Goal: Transaction & Acquisition: Book appointment/travel/reservation

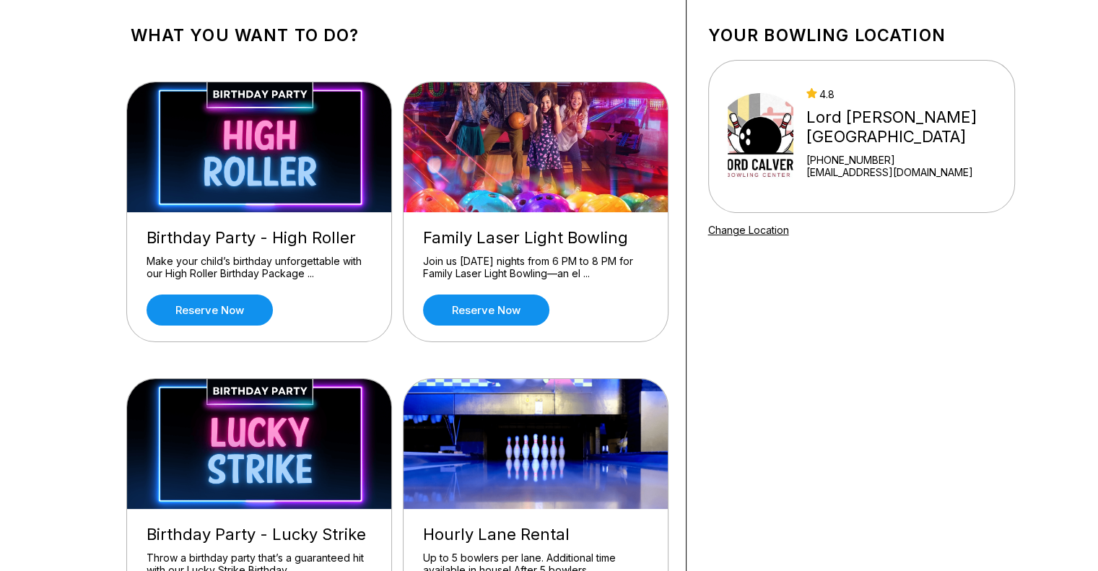
scroll to position [72, 0]
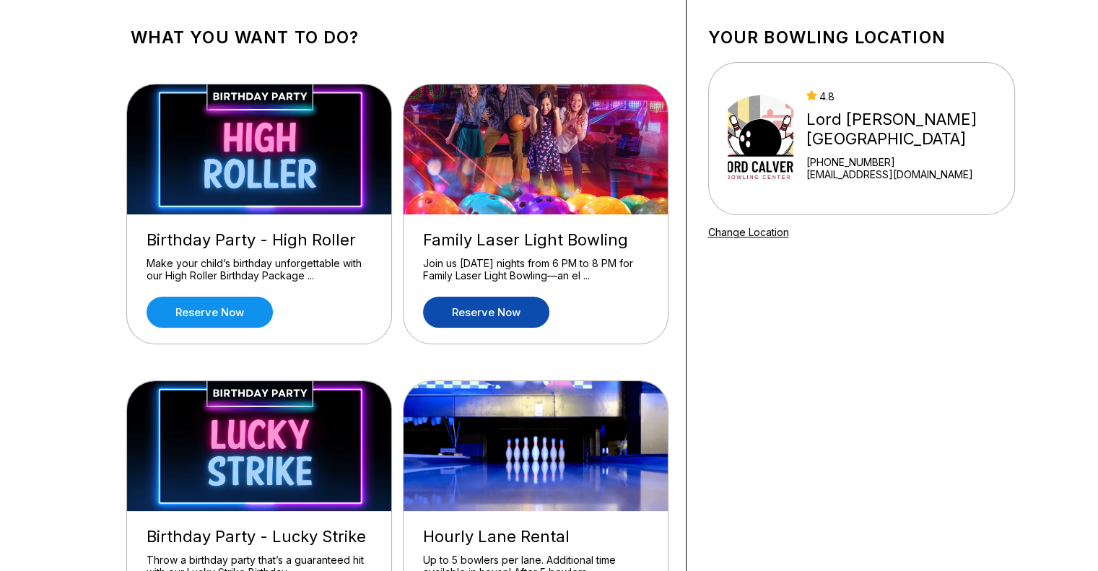
click at [500, 318] on link "Reserve now" at bounding box center [486, 312] width 126 height 31
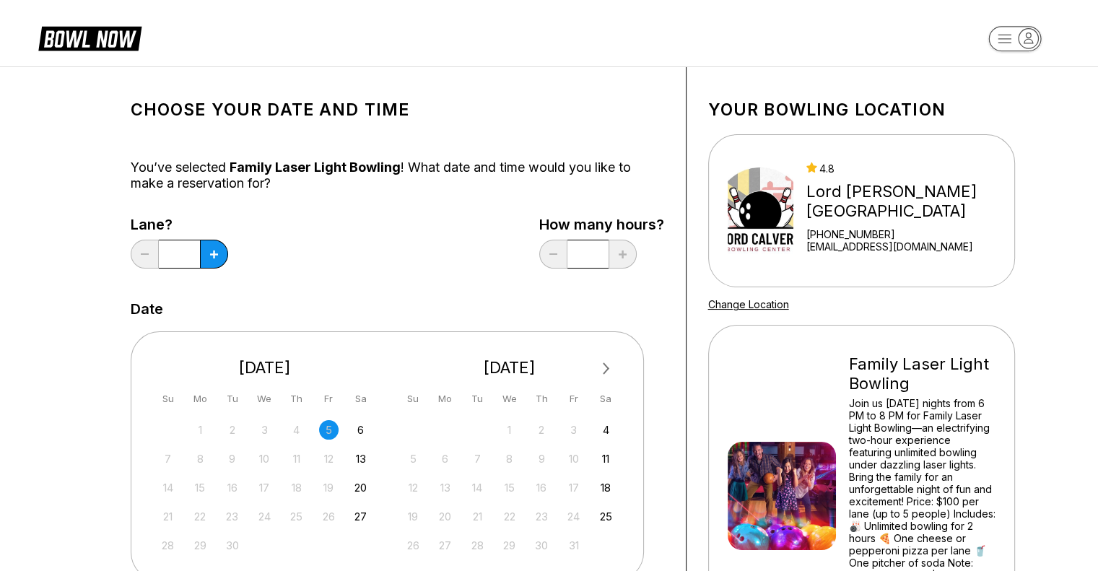
click at [605, 372] on span "Next Month" at bounding box center [605, 368] width 0 height 17
click at [601, 462] on div "13" at bounding box center [605, 458] width 19 height 19
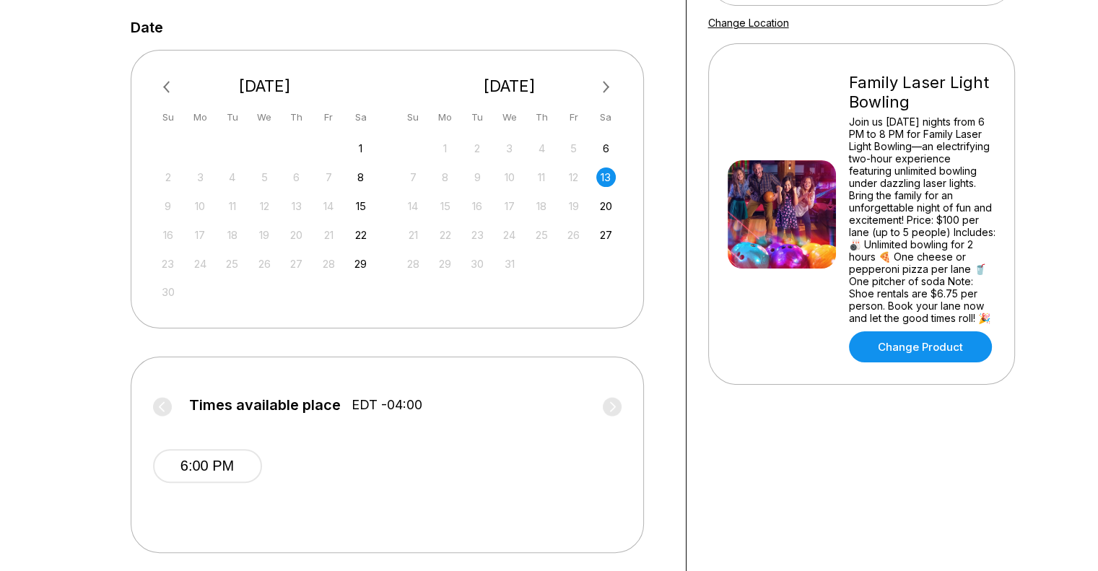
scroll to position [289, 0]
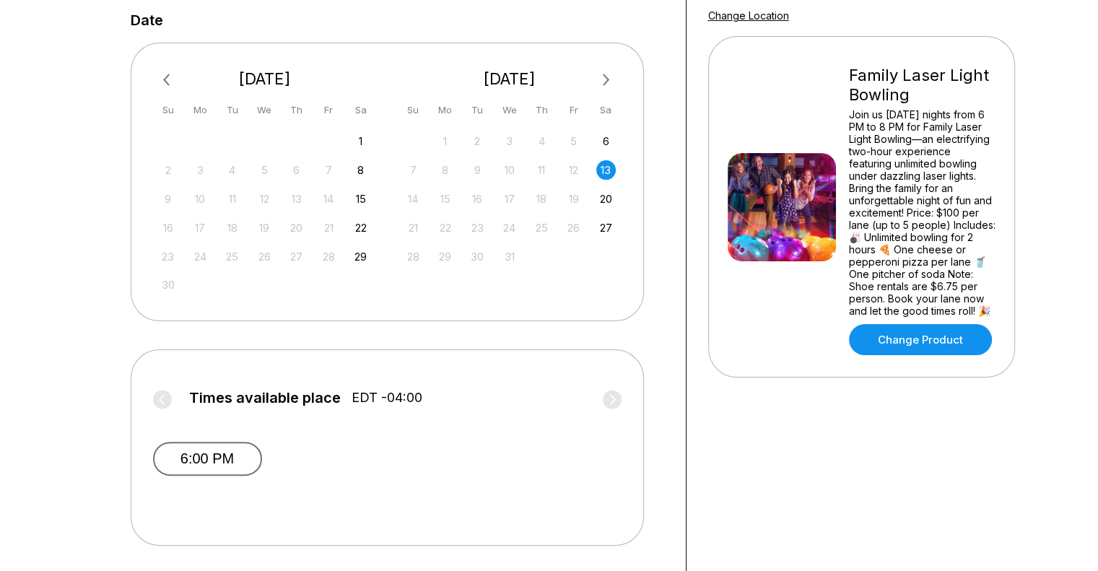
click at [208, 460] on button "6:00 PM" at bounding box center [207, 459] width 109 height 34
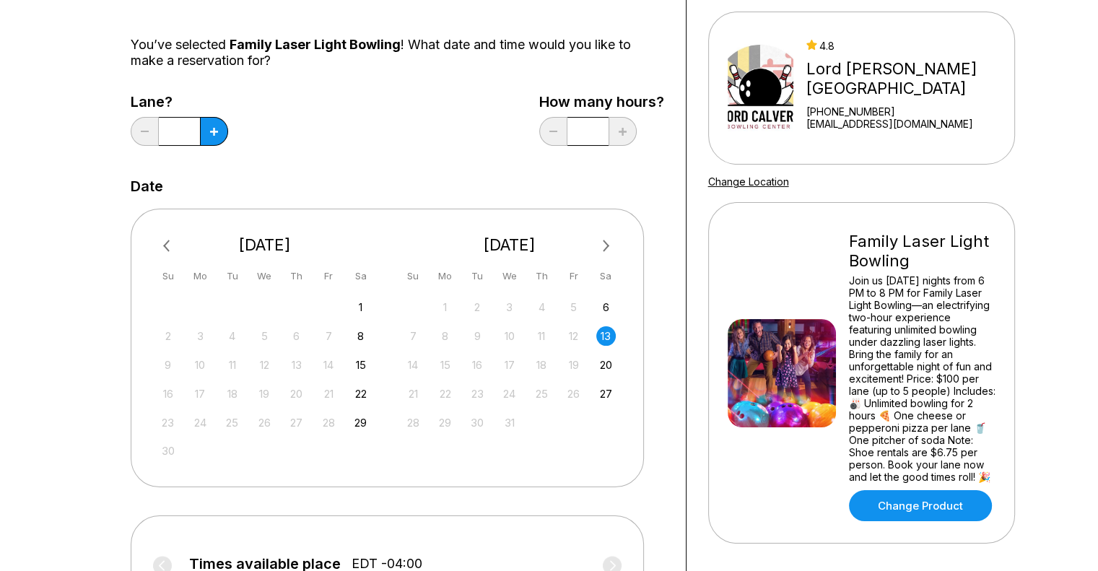
scroll to position [61, 0]
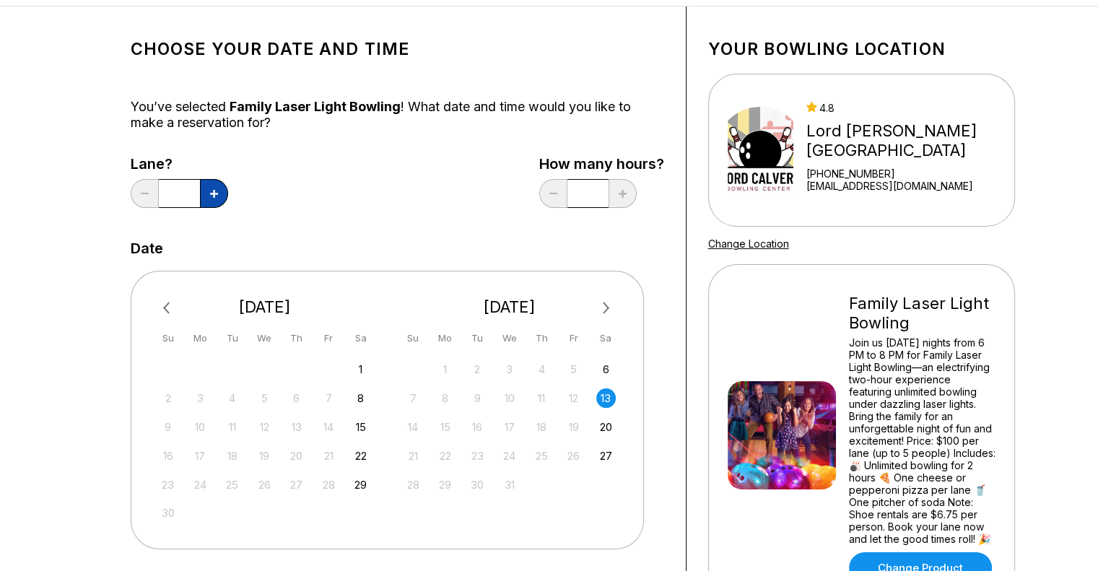
click at [216, 201] on button at bounding box center [214, 193] width 28 height 29
type input "*"
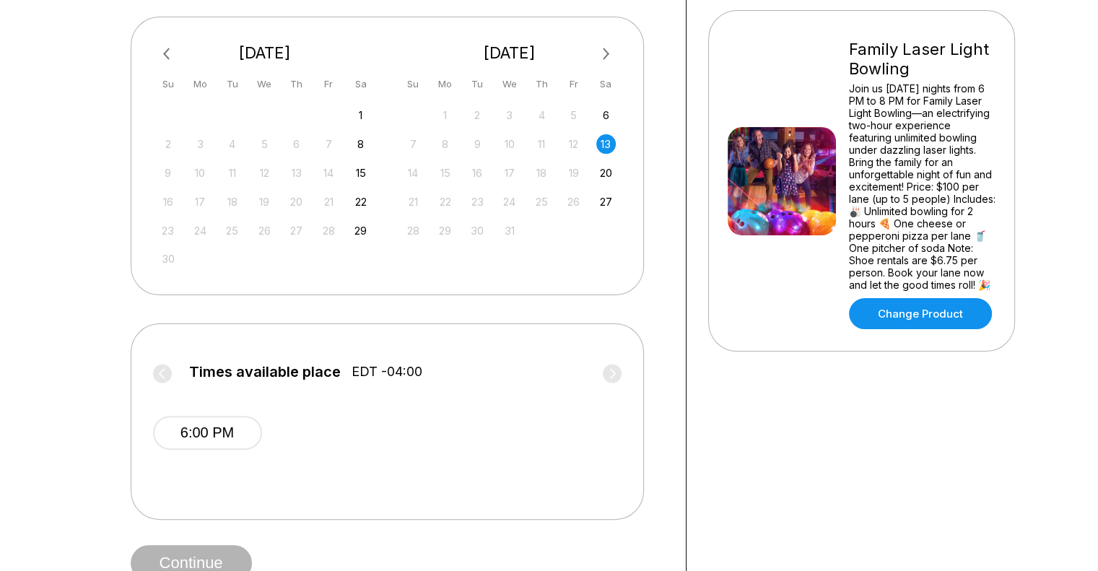
scroll to position [350, 0]
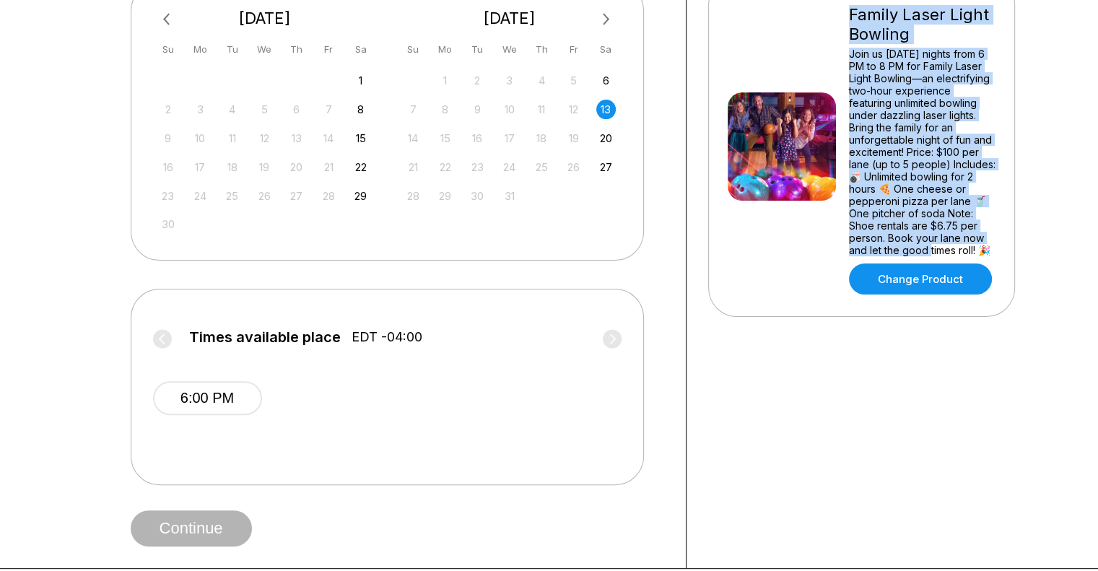
drag, startPoint x: 850, startPoint y: 9, endPoint x: 945, endPoint y: 237, distance: 247.3
click at [945, 237] on div "Family Laser Light Bowling Join us [DATE] nights from 6 PM to 8 PM for Family L…" at bounding box center [922, 146] width 147 height 297
click at [937, 222] on div "Join us [DATE] nights from 6 PM to 8 PM for Family Laser Light Bowling—an elect…" at bounding box center [922, 152] width 147 height 209
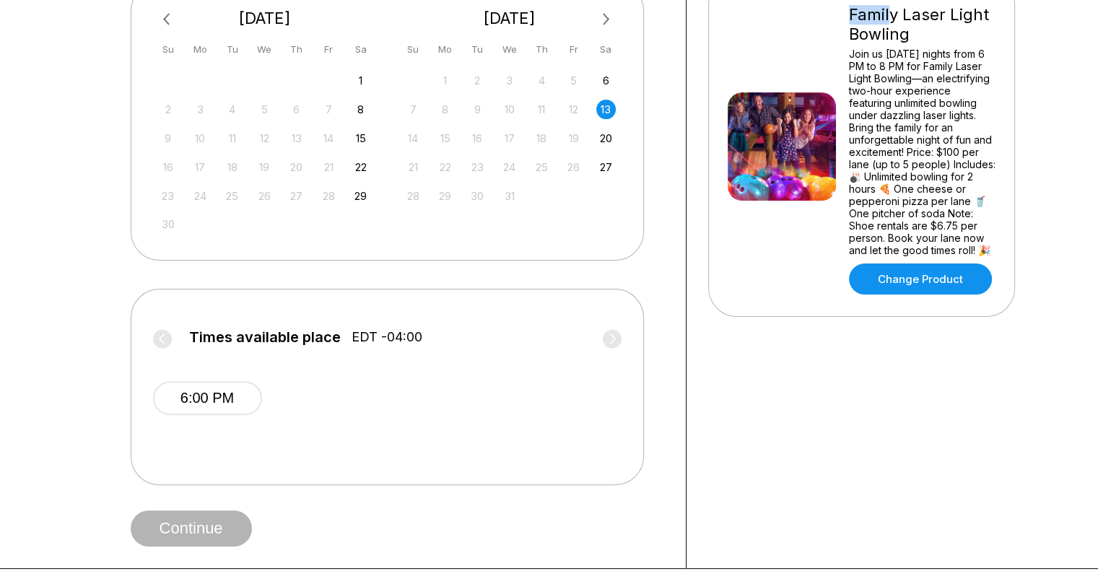
scroll to position [347, 0]
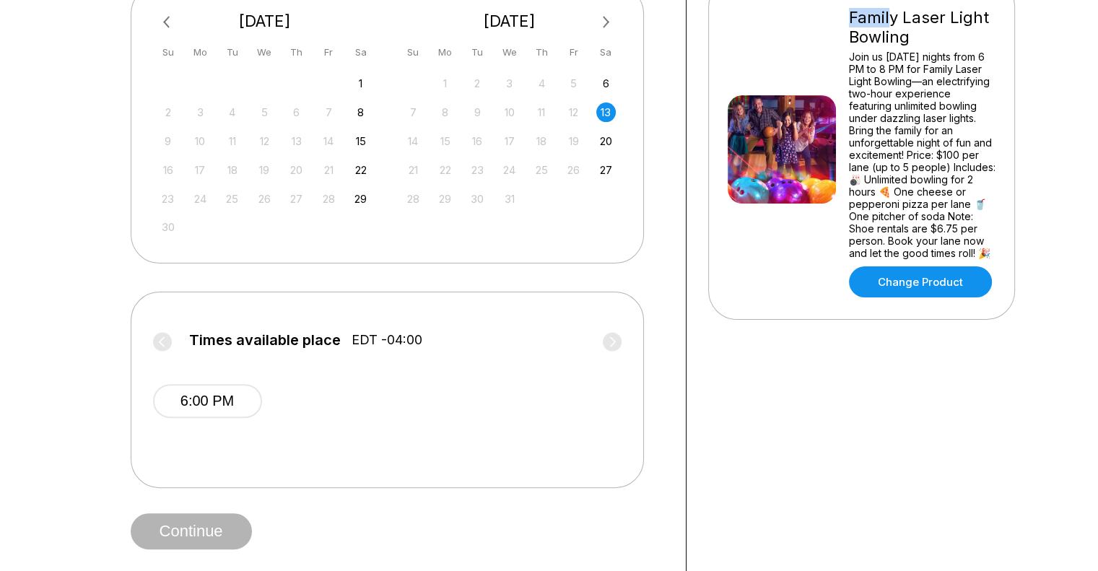
drag, startPoint x: 848, startPoint y: 8, endPoint x: 901, endPoint y: 249, distance: 246.9
click at [901, 249] on div "Family Laser Light Bowling Join us [DATE] nights from 6 PM to 8 PM for Family L…" at bounding box center [862, 149] width 268 height 297
copy div "Family Laser Light Bowling Join us [DATE] nights from 6 PM to 8 PM for Family L…"
click at [903, 132] on div "Join us [DATE] nights from 6 PM to 8 PM for Family Laser Light Bowling—an elect…" at bounding box center [922, 155] width 147 height 209
drag, startPoint x: 958, startPoint y: 222, endPoint x: 905, endPoint y: 230, distance: 53.4
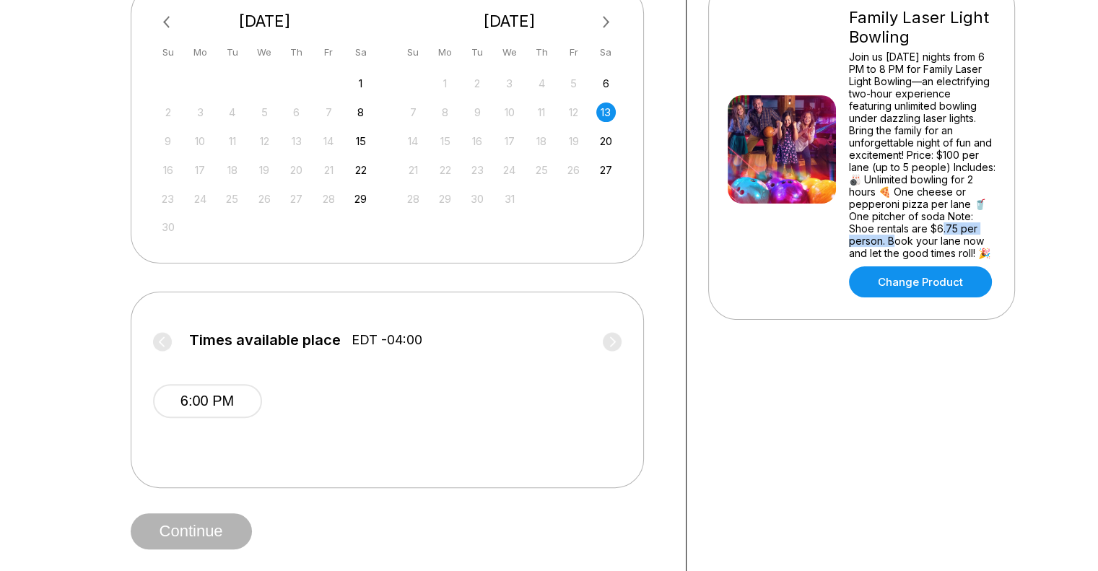
click at [905, 230] on div "Join us [DATE] nights from 6 PM to 8 PM for Family Laser Light Bowling—an elect…" at bounding box center [922, 155] width 147 height 209
copy div "75 per person. Bo"
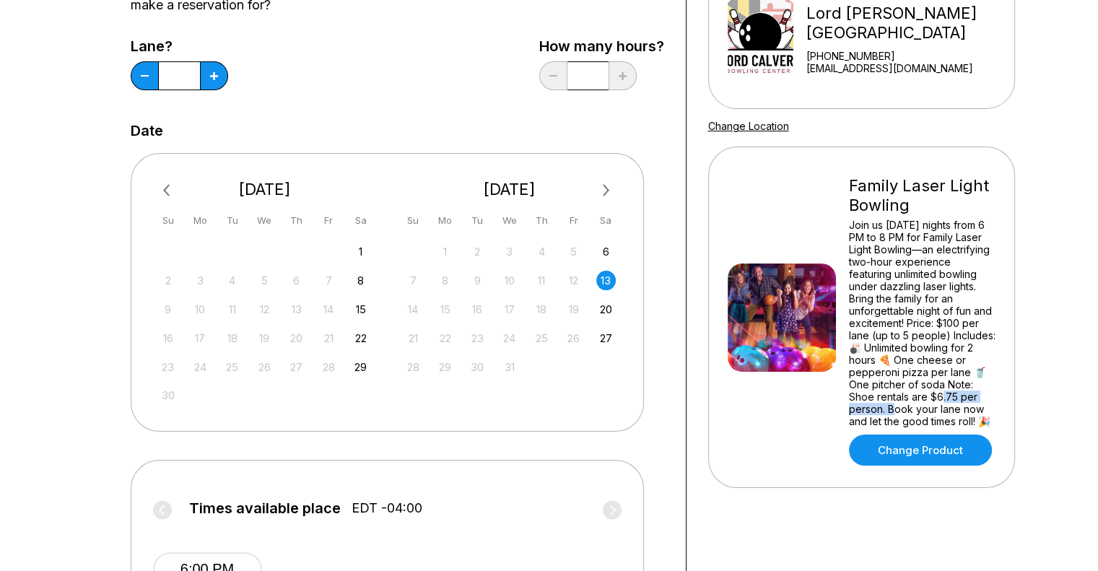
scroll to position [0, 0]
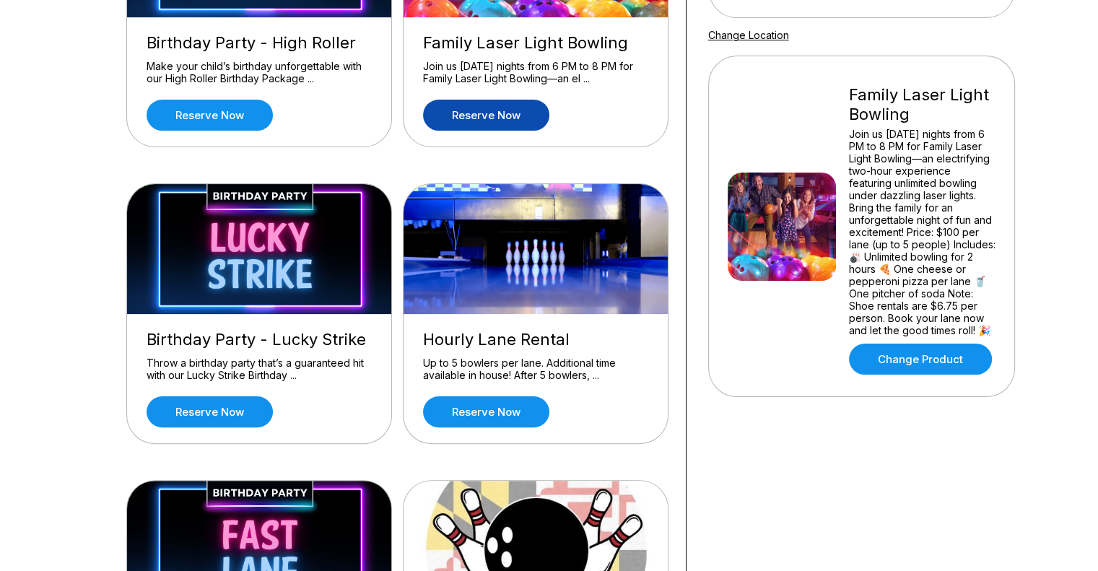
scroll to position [72, 0]
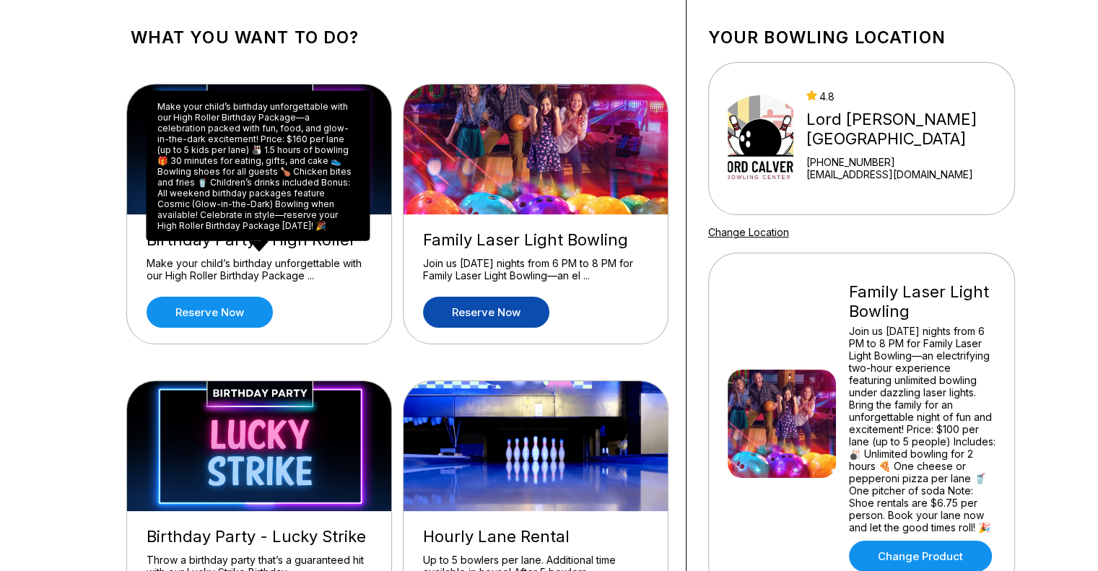
drag, startPoint x: 264, startPoint y: 277, endPoint x: 246, endPoint y: 170, distance: 107.8
click at [246, 170] on div "Make your child’s birthday unforgettable with our High Roller Birthday Package—…" at bounding box center [258, 166] width 224 height 150
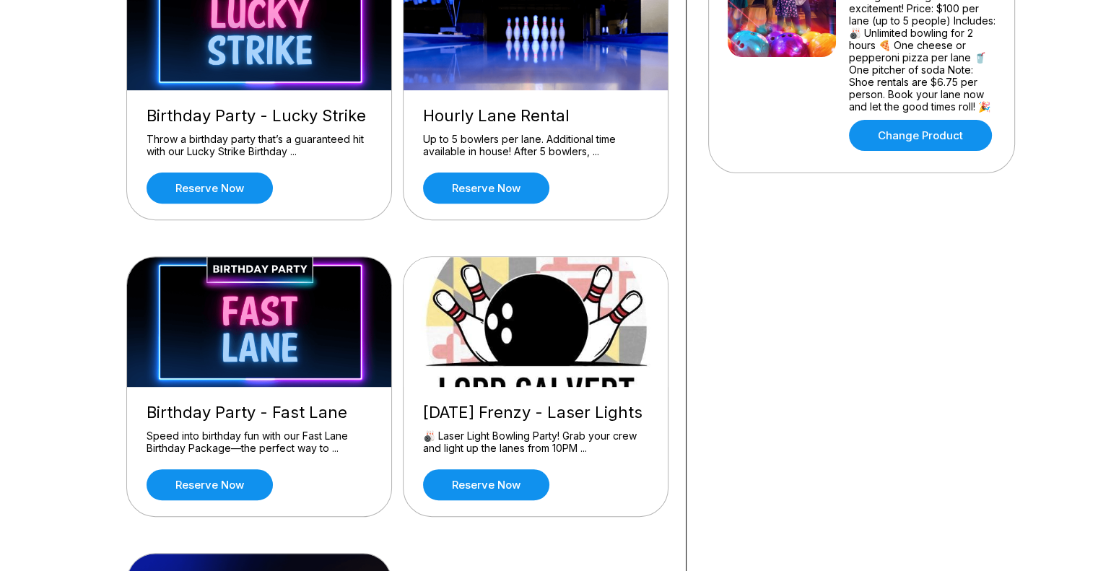
scroll to position [506, 0]
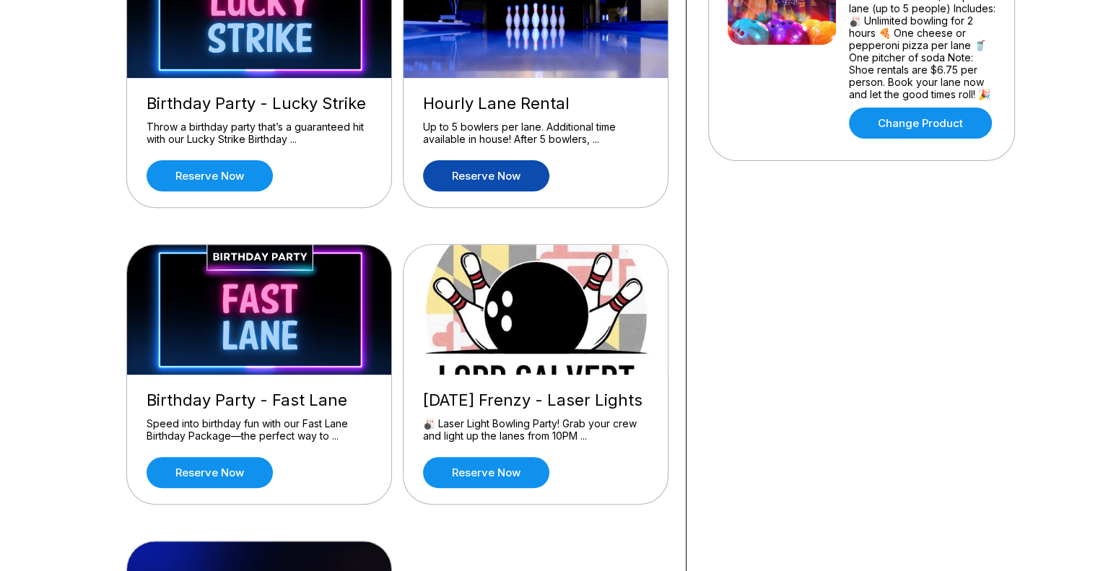
click at [495, 166] on link "Reserve now" at bounding box center [486, 175] width 126 height 31
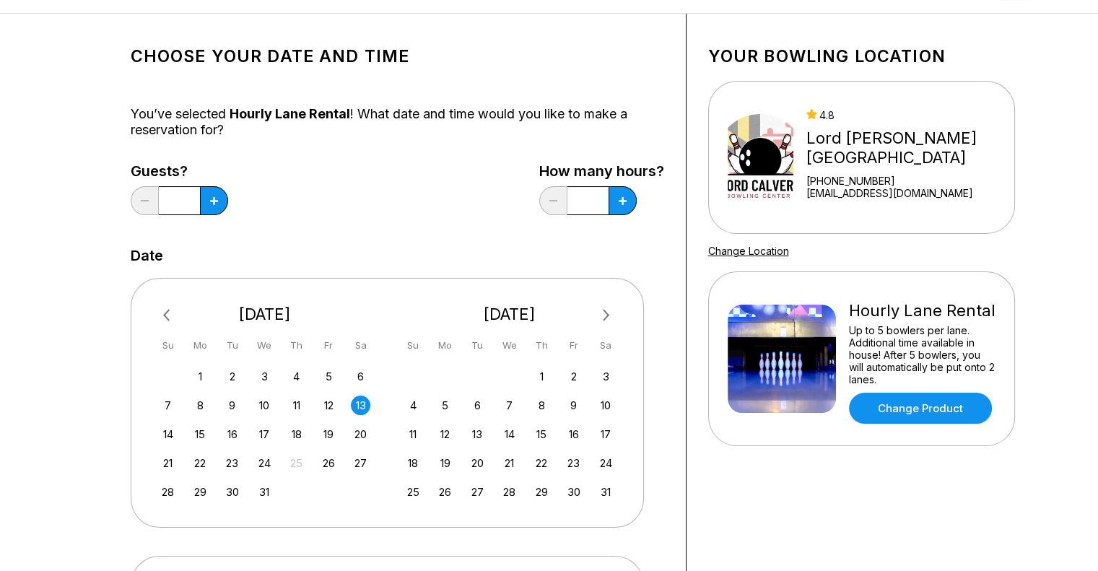
scroll to position [144, 0]
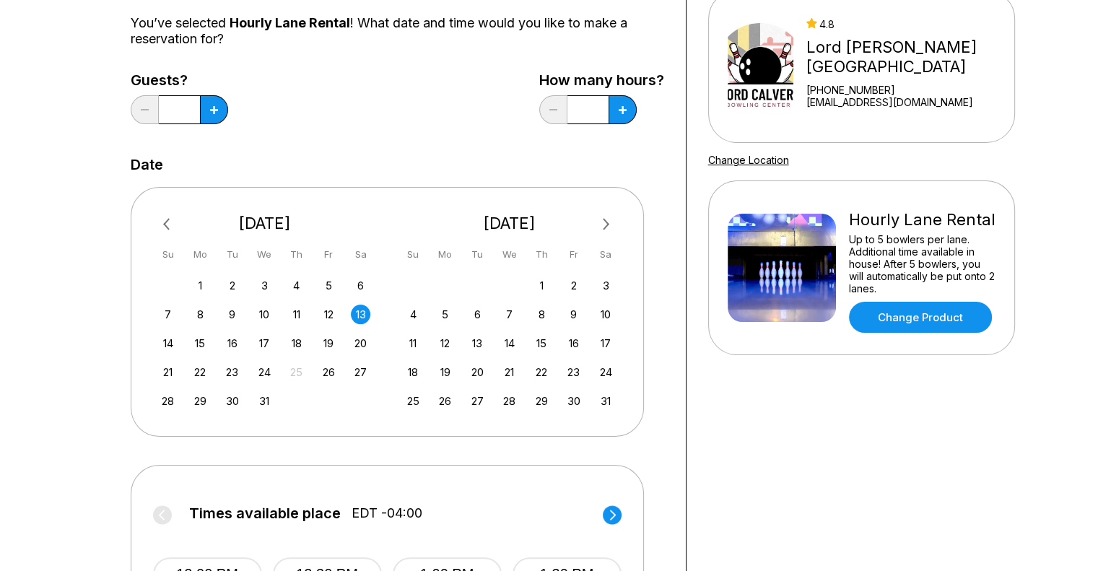
click at [170, 222] on span "Previous Month" at bounding box center [170, 224] width 0 height 17
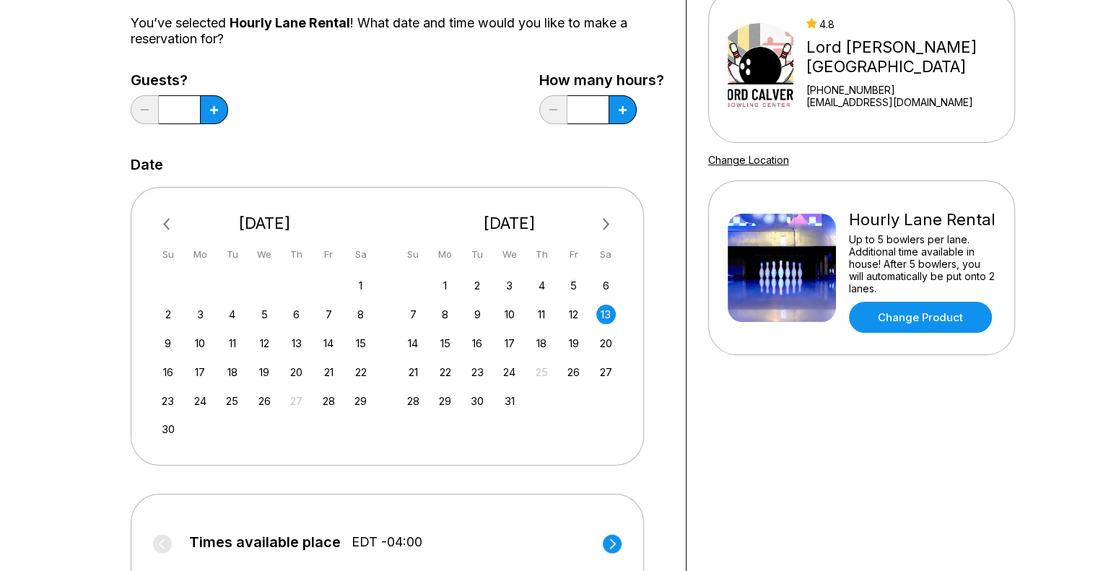
click at [170, 222] on span "Previous Month" at bounding box center [170, 224] width 0 height 17
click at [547, 364] on div "20" at bounding box center [541, 372] width 19 height 19
click at [552, 346] on div "9 10 11 12 13 14 15" at bounding box center [510, 342] width 217 height 22
click at [545, 342] on div "13" at bounding box center [541, 343] width 19 height 19
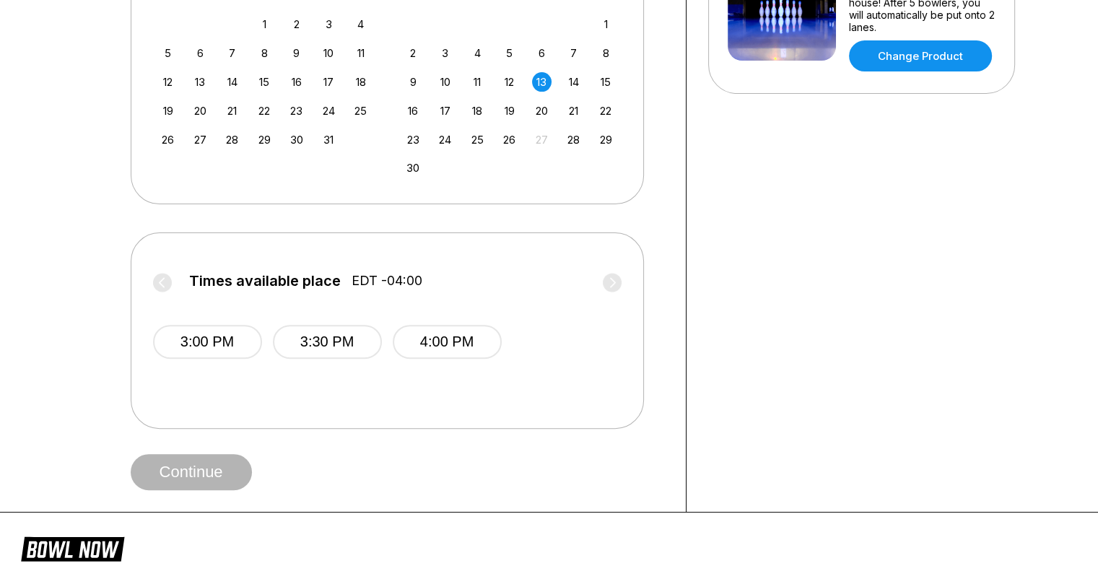
scroll to position [334, 0]
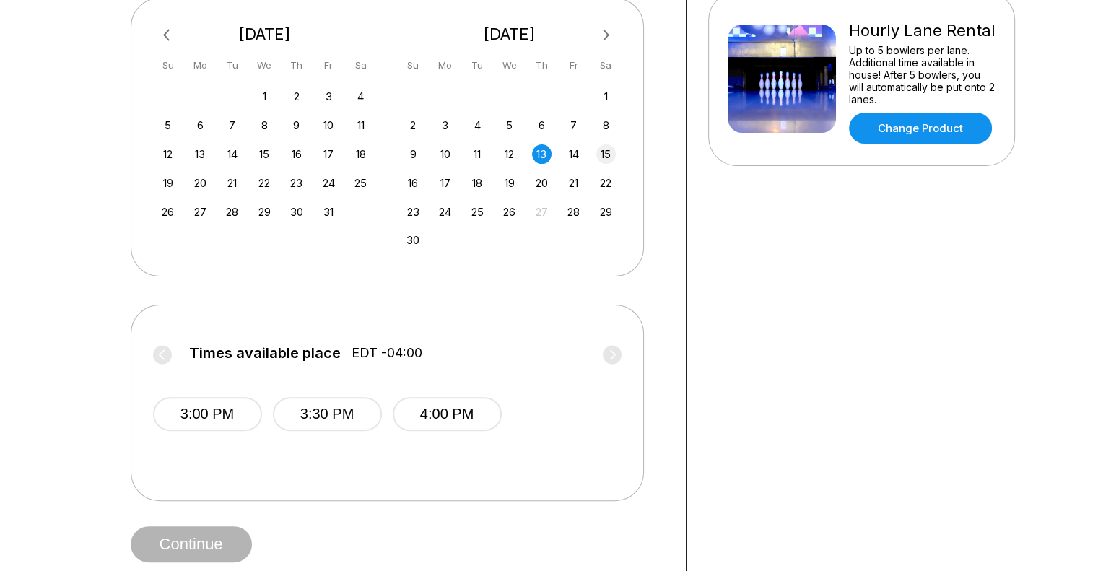
click at [609, 155] on div "15" at bounding box center [605, 153] width 19 height 19
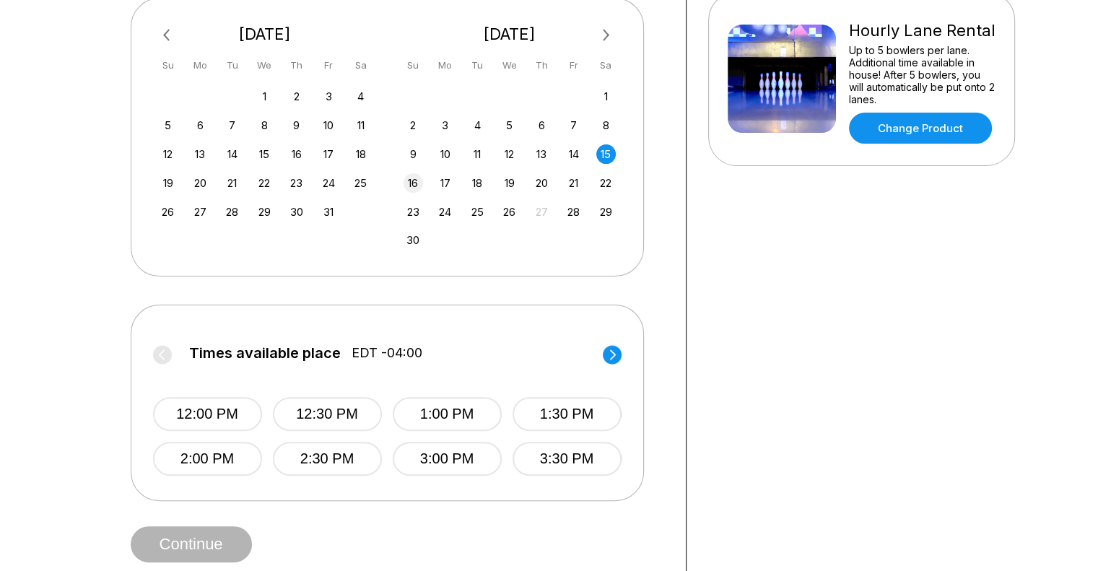
click at [414, 183] on div "16" at bounding box center [413, 182] width 19 height 19
click at [609, 353] on circle at bounding box center [612, 354] width 19 height 19
click at [442, 409] on button "2:00 PM" at bounding box center [447, 414] width 109 height 34
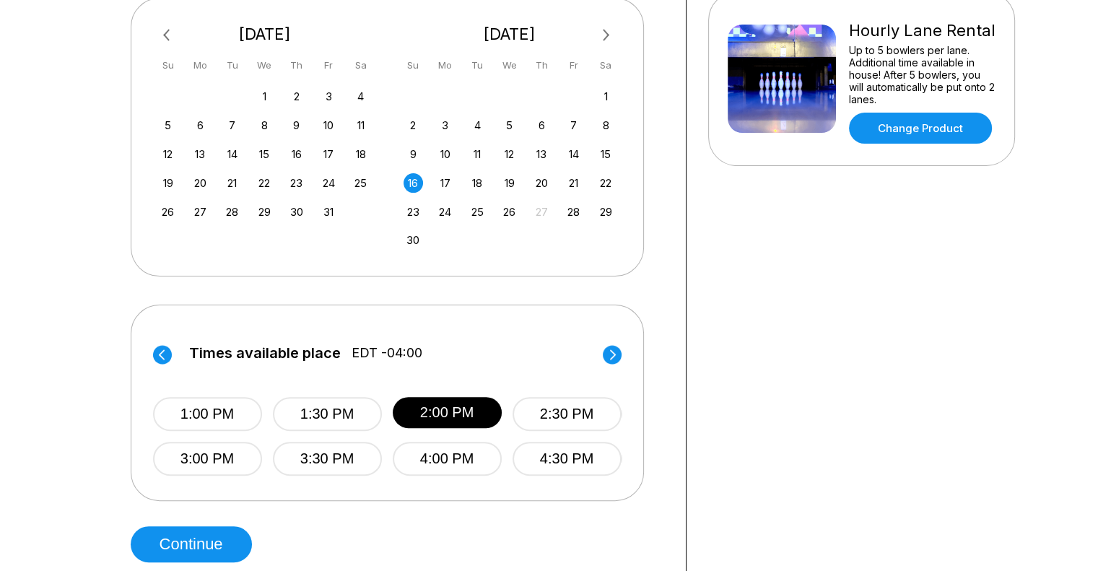
scroll to position [0, 0]
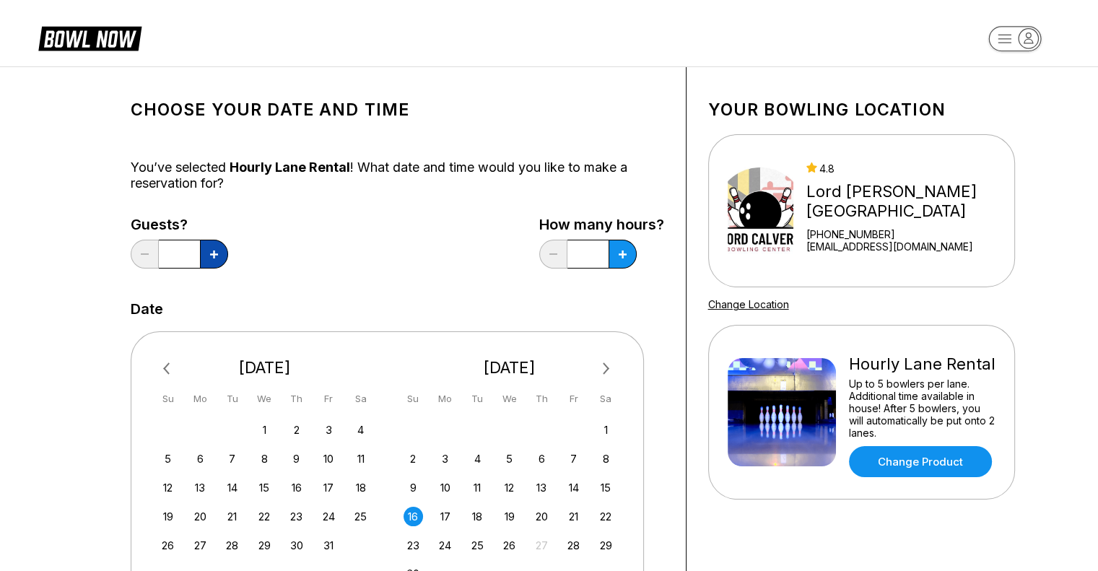
click at [220, 266] on button at bounding box center [214, 254] width 28 height 29
click at [214, 260] on button at bounding box center [214, 254] width 28 height 29
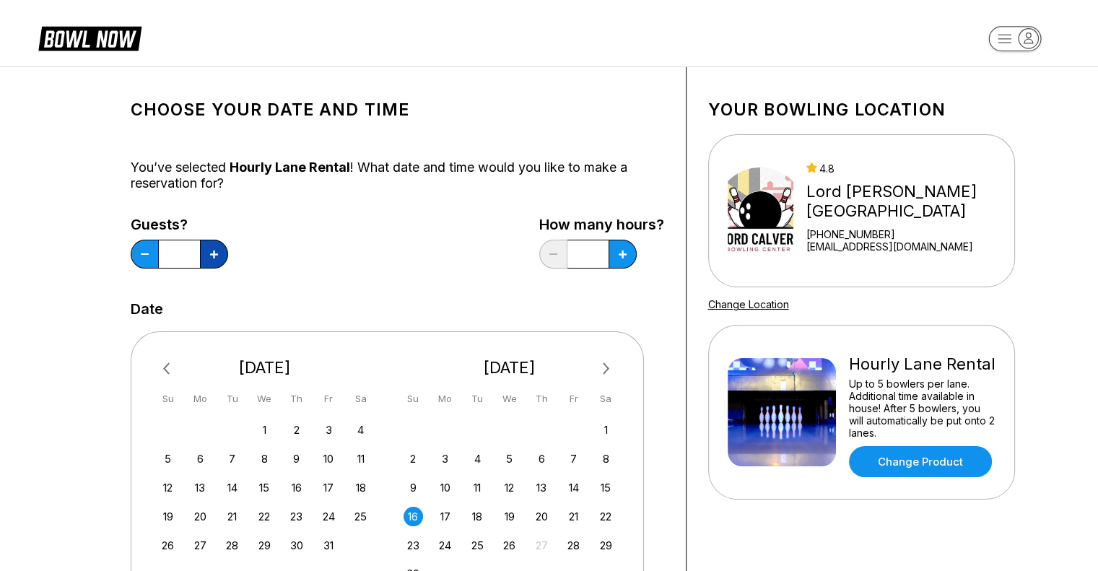
click at [214, 260] on button at bounding box center [214, 254] width 28 height 29
type input "**"
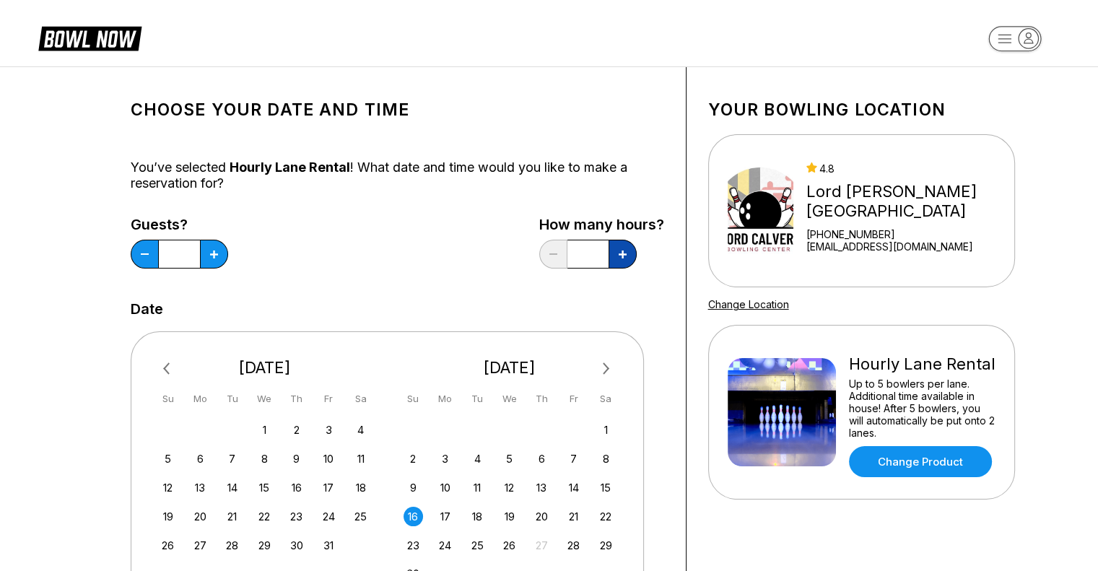
click at [632, 258] on button at bounding box center [623, 254] width 28 height 29
type input "***"
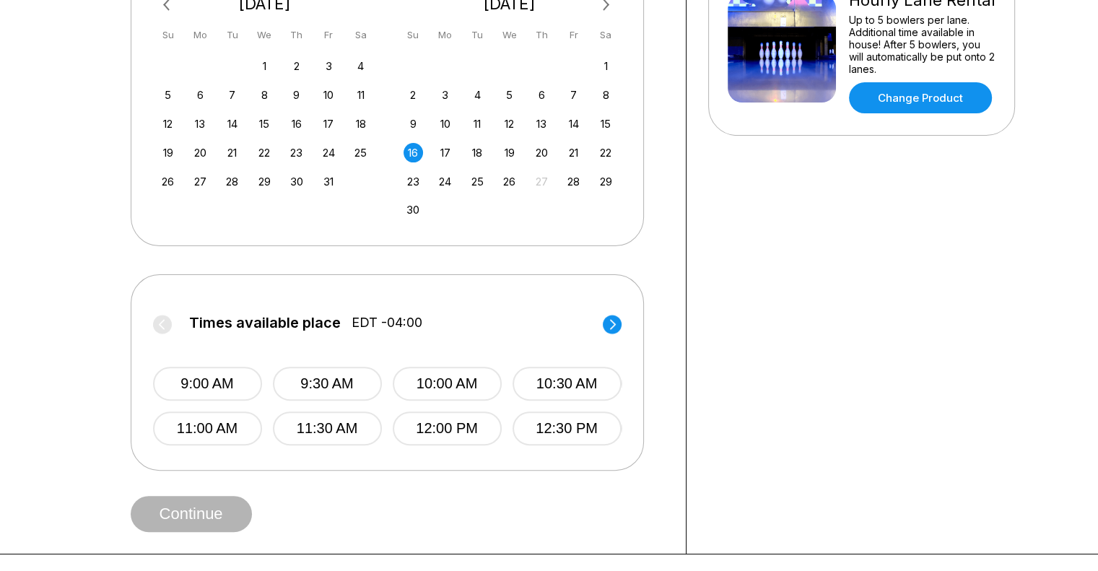
scroll to position [433, 0]
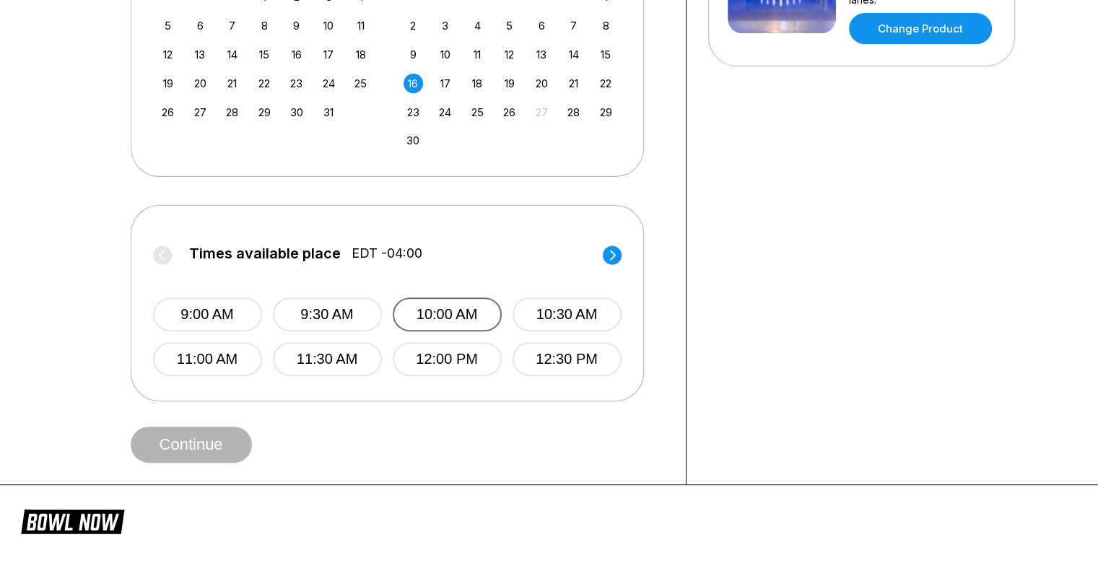
click at [448, 311] on button "10:00 AM" at bounding box center [447, 315] width 109 height 34
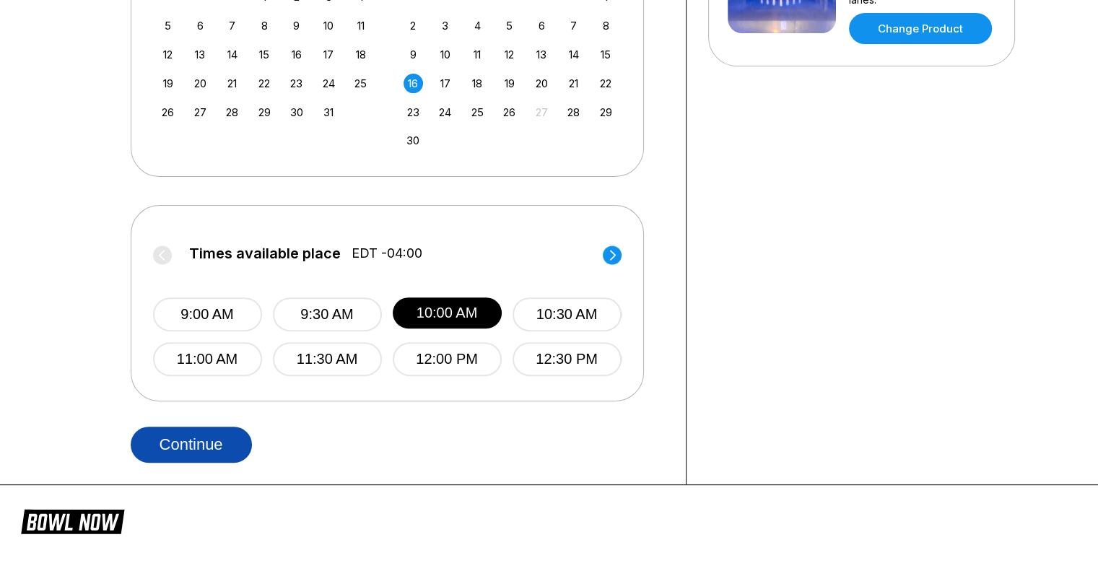
click at [182, 439] on button "Continue" at bounding box center [191, 445] width 121 height 36
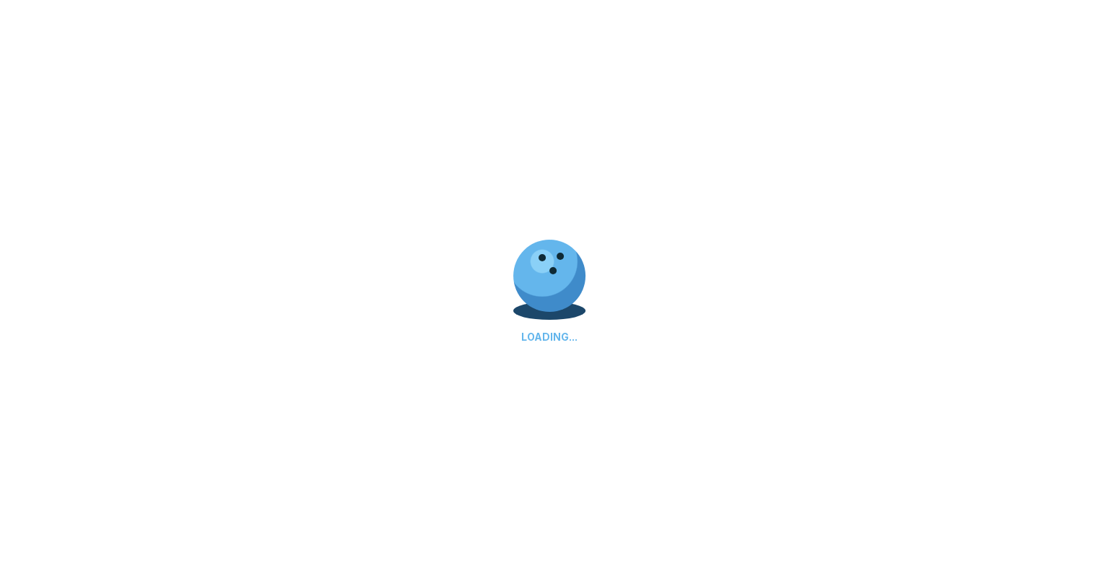
select select "**"
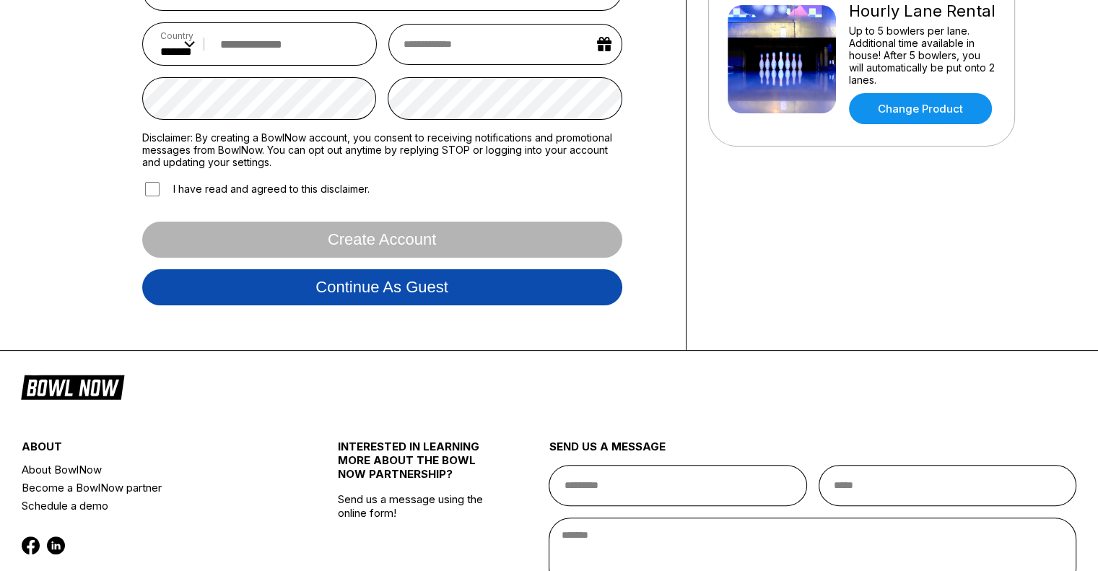
click at [370, 300] on button "Continue as guest" at bounding box center [382, 287] width 480 height 36
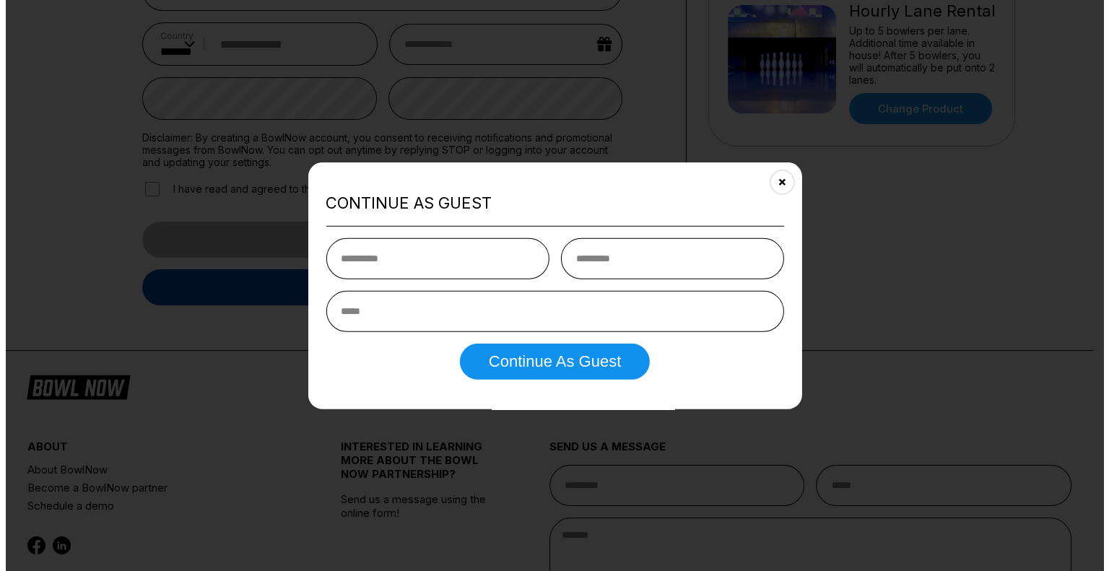
scroll to position [269, 0]
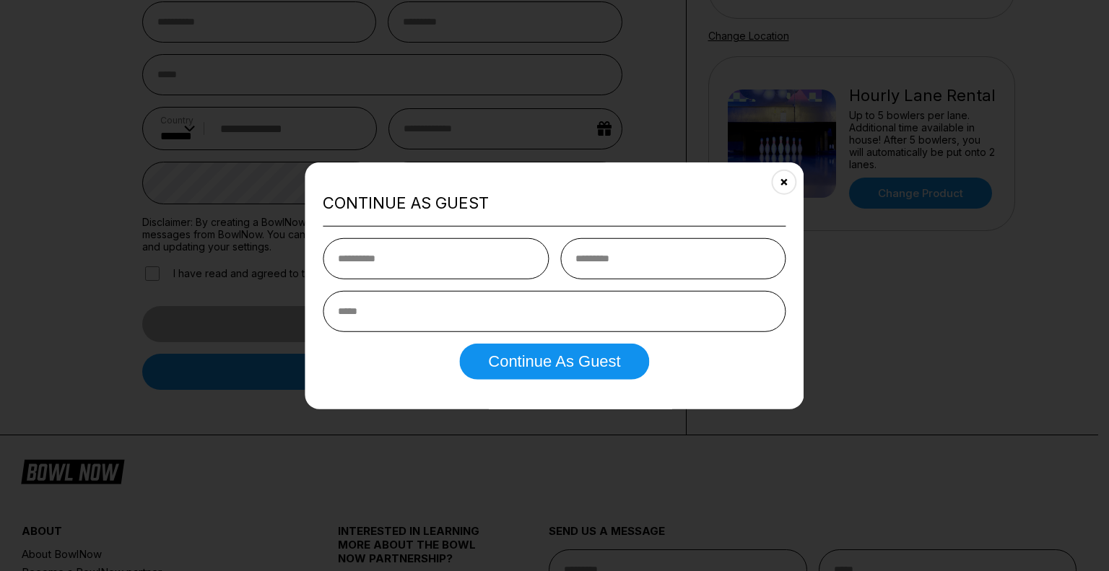
click at [453, 277] on input "text" at bounding box center [436, 258] width 226 height 41
type input "*********"
type input "********"
click at [471, 290] on div "********* ********" at bounding box center [554, 285] width 463 height 94
click at [475, 312] on input "email" at bounding box center [554, 311] width 463 height 41
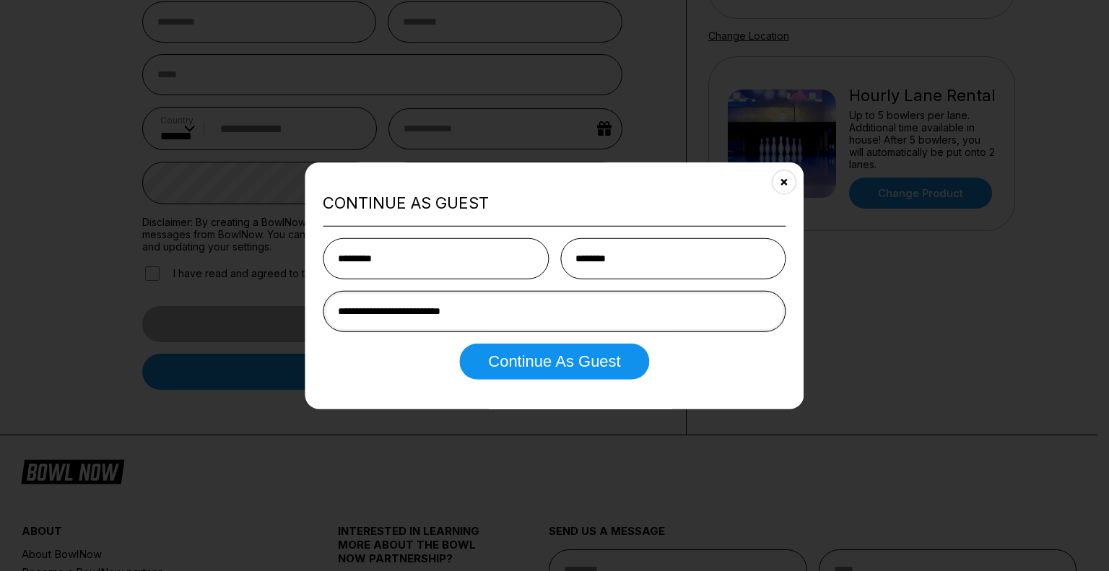
type input "**********"
click at [459, 344] on button "Continue as Guest" at bounding box center [554, 362] width 190 height 36
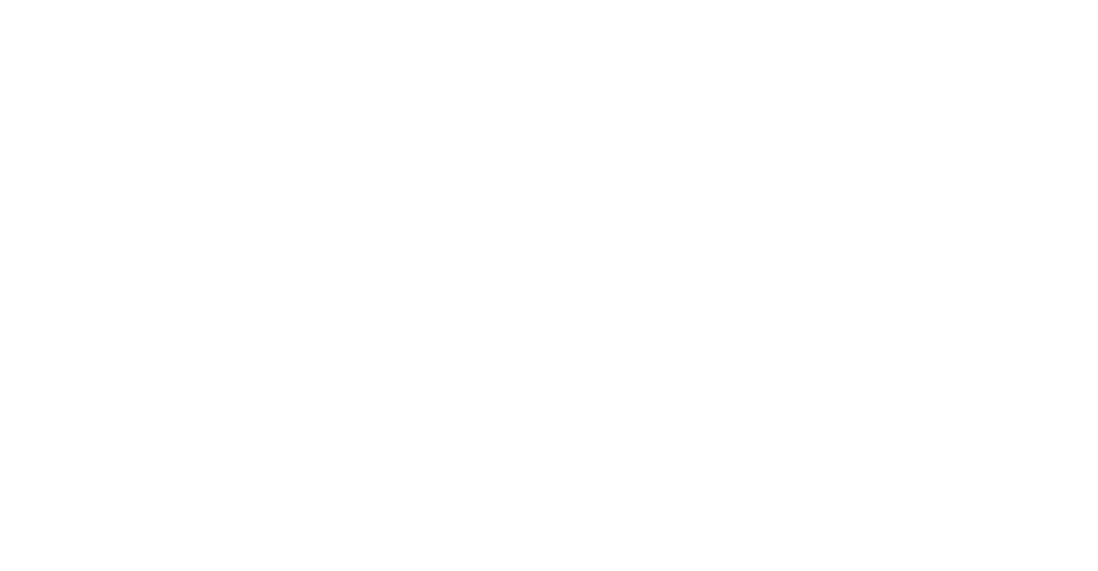
scroll to position [0, 0]
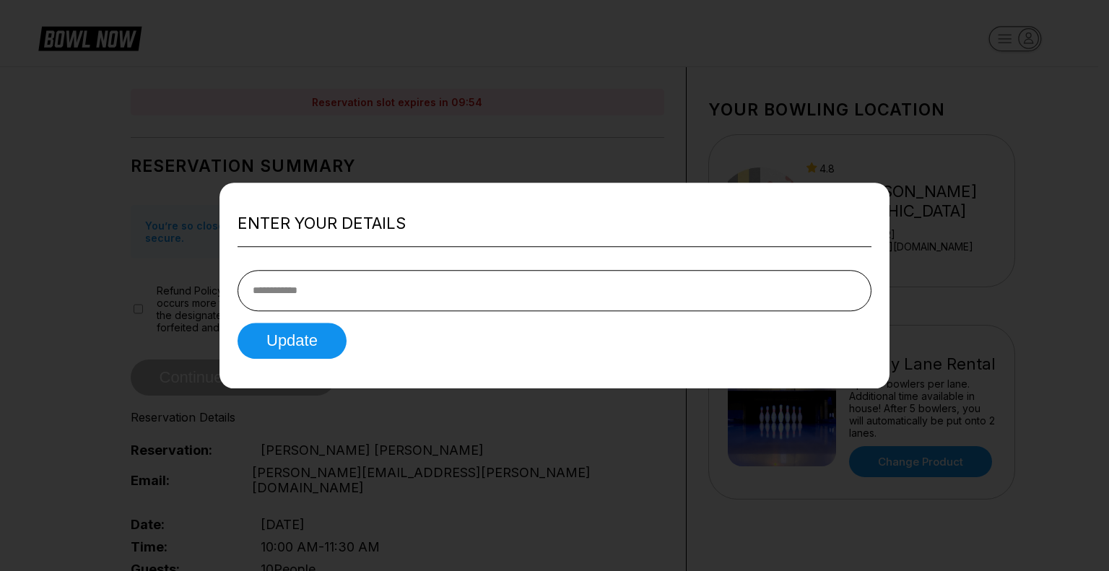
click at [329, 283] on input "tel" at bounding box center [555, 290] width 634 height 41
type input "**********"
click at [238, 323] on button "Update" at bounding box center [292, 341] width 109 height 36
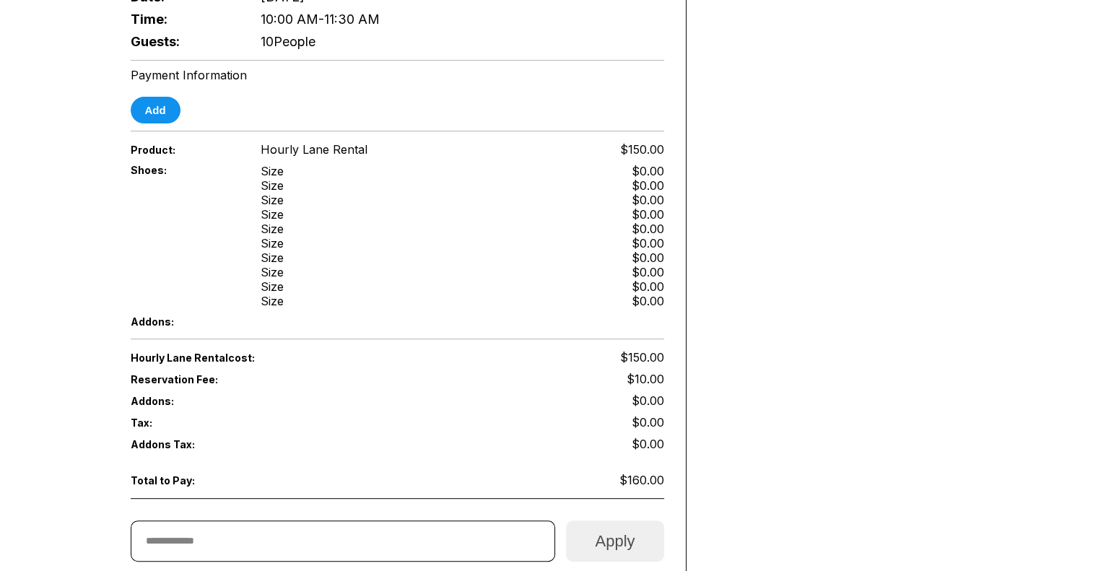
scroll to position [361, 0]
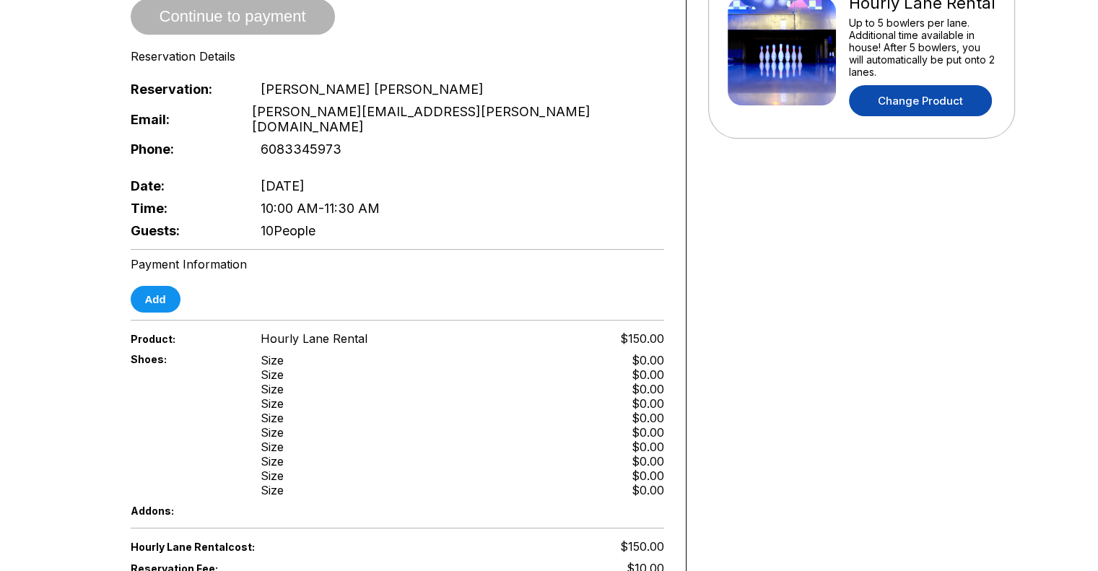
click at [907, 87] on link "Change Product" at bounding box center [920, 100] width 143 height 31
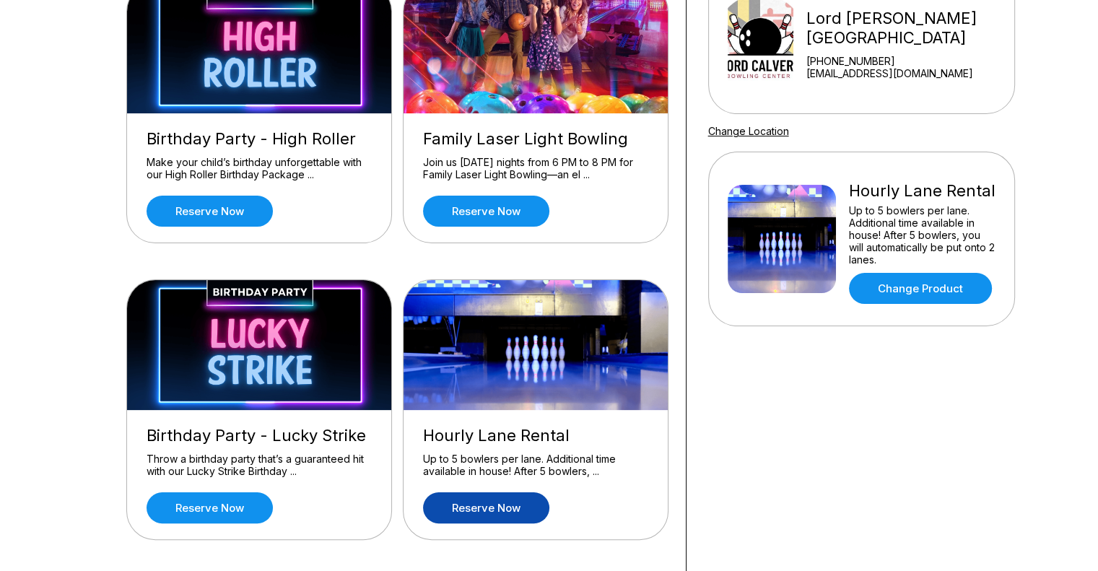
scroll to position [217, 0]
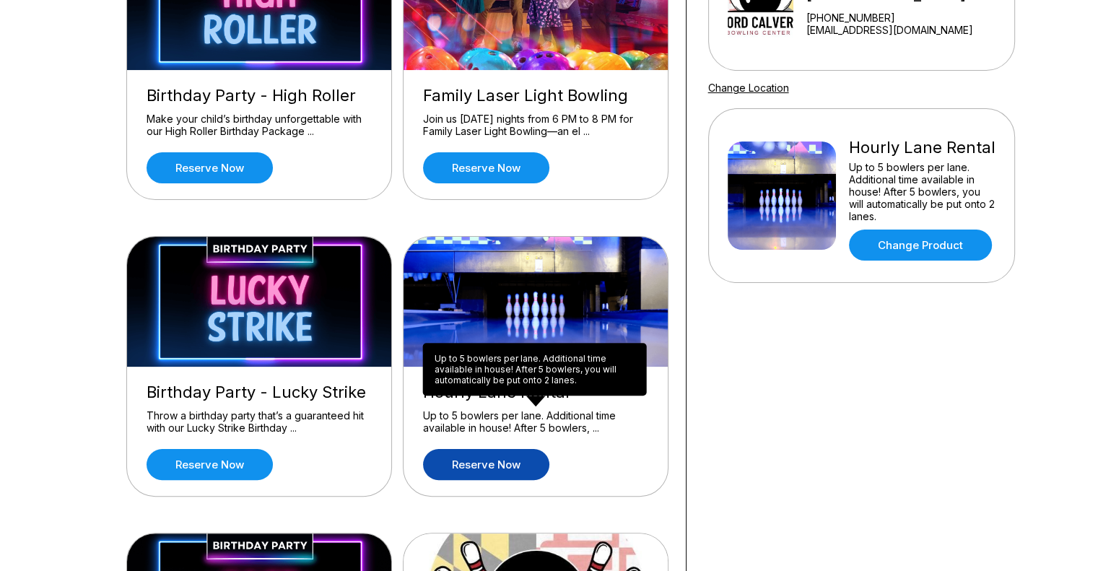
click at [480, 385] on div "Up to 5 bowlers per lane. Additional time available in house! After 5 bowlers, …" at bounding box center [535, 369] width 224 height 53
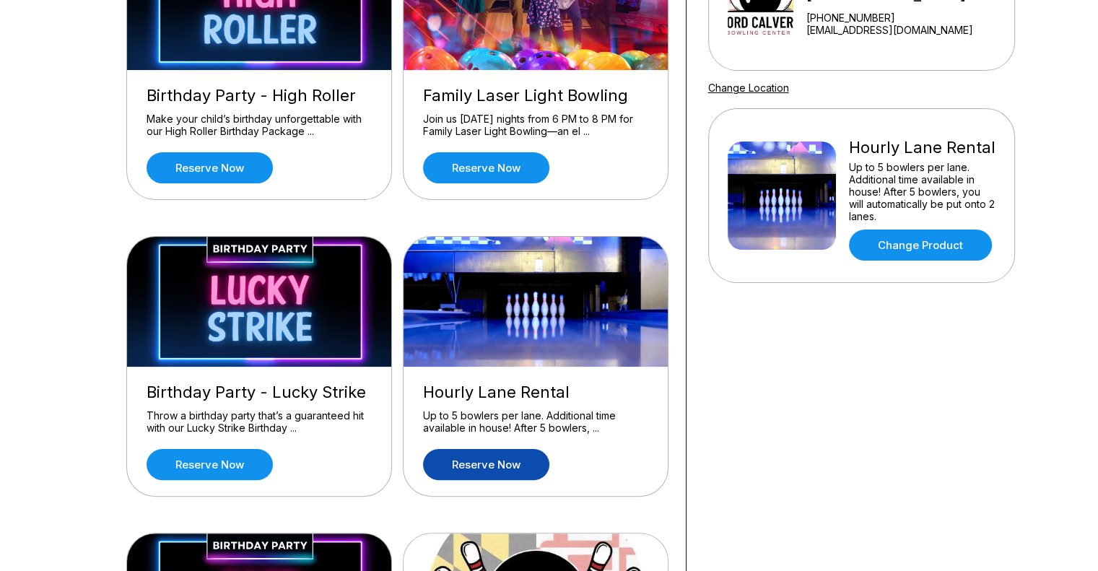
click at [516, 450] on link "Reserve now" at bounding box center [486, 464] width 126 height 31
